Goal: Task Accomplishment & Management: Use online tool/utility

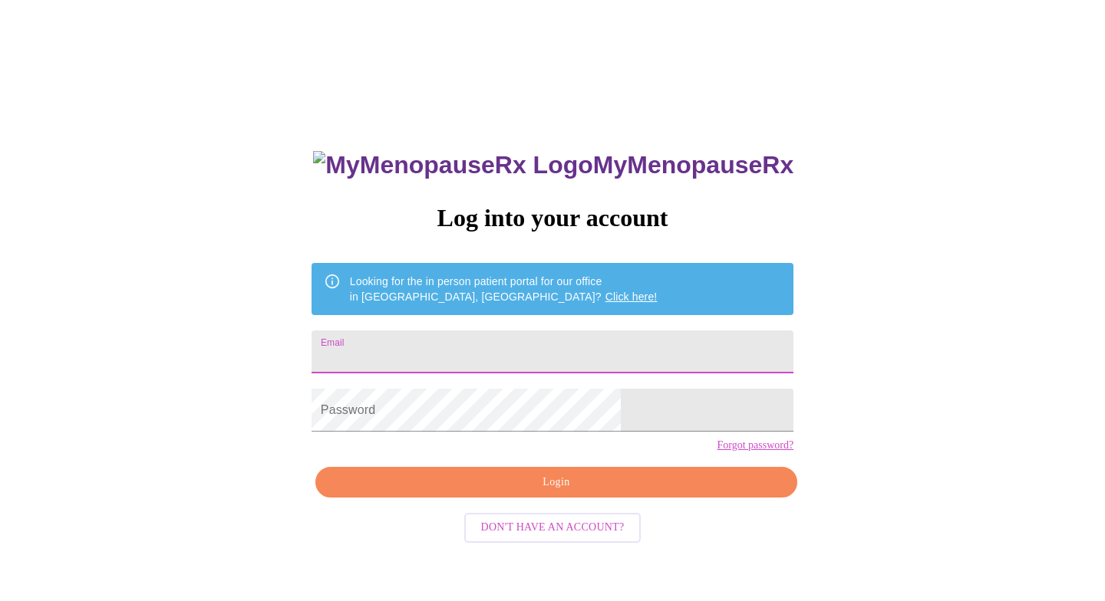
click at [515, 344] on input "Email" at bounding box center [552, 352] width 482 height 43
type input "[EMAIL_ADDRESS][DOMAIN_NAME]"
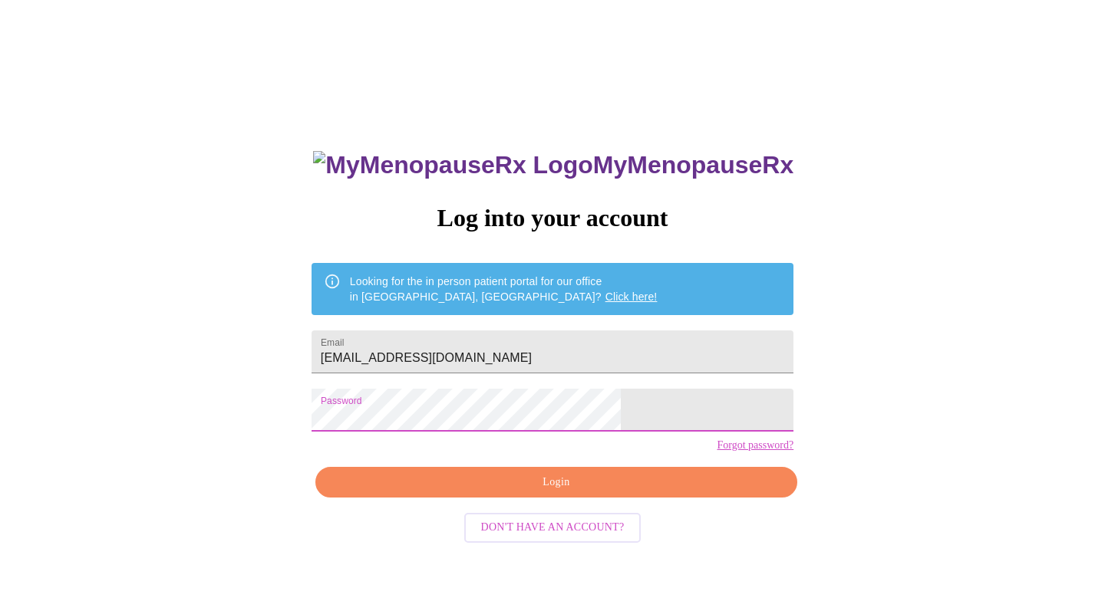
click at [535, 492] on span "Login" at bounding box center [556, 482] width 446 height 19
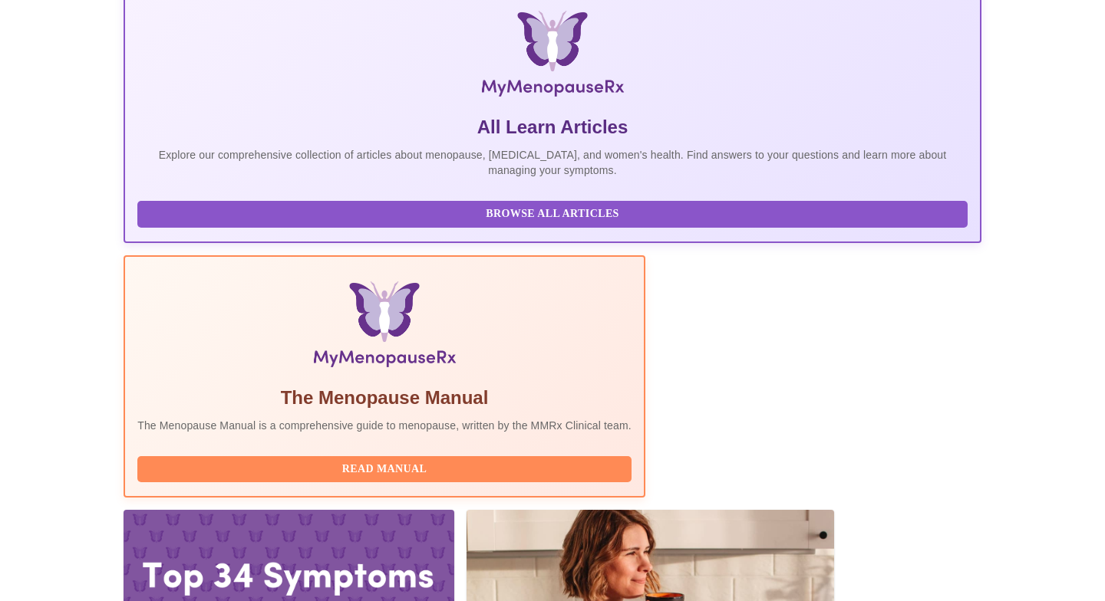
scroll to position [318, 0]
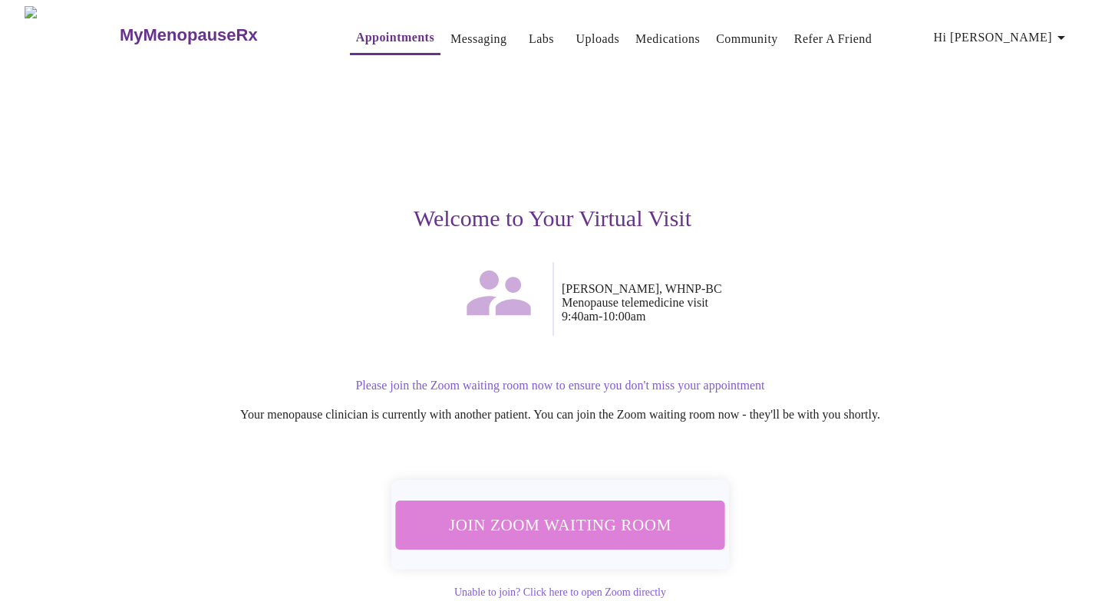
click at [614, 523] on span "Join Zoom Waiting Room" at bounding box center [560, 525] width 290 height 28
